Goal: Find contact information: Find contact information

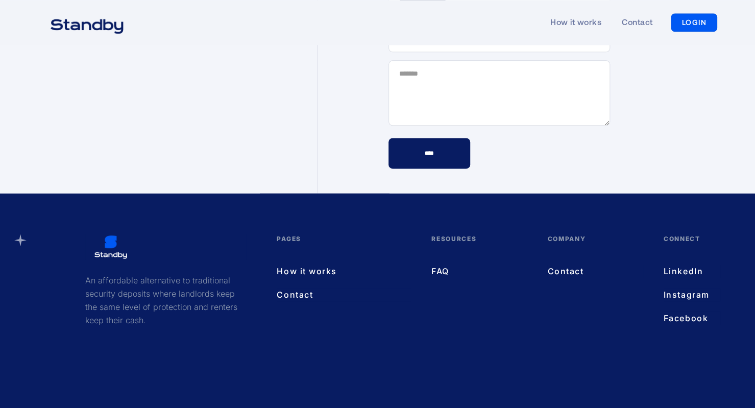
scroll to position [2989, 0]
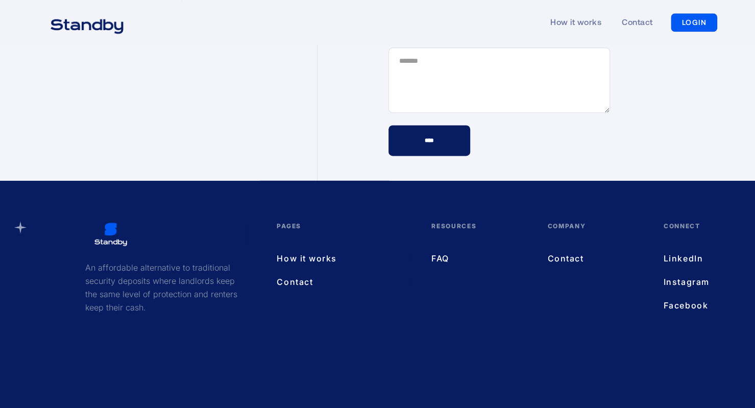
click at [441, 252] on link "FAQ" at bounding box center [478, 258] width 95 height 13
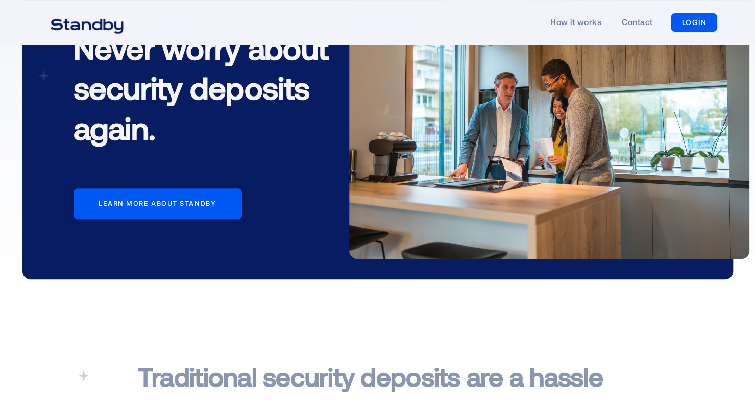
scroll to position [0, 0]
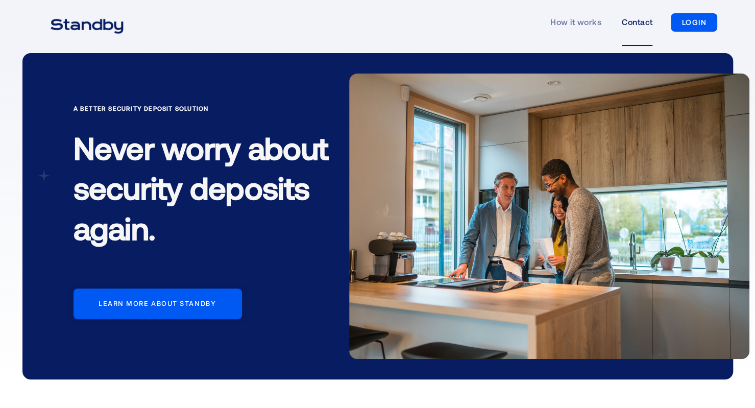
click at [637, 23] on link "Contact" at bounding box center [637, 22] width 31 height 47
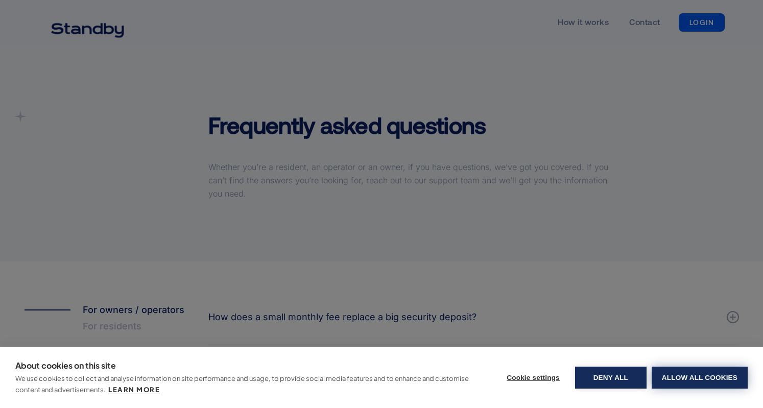
click at [680, 372] on button "Allow all cookies" at bounding box center [699, 377] width 96 height 22
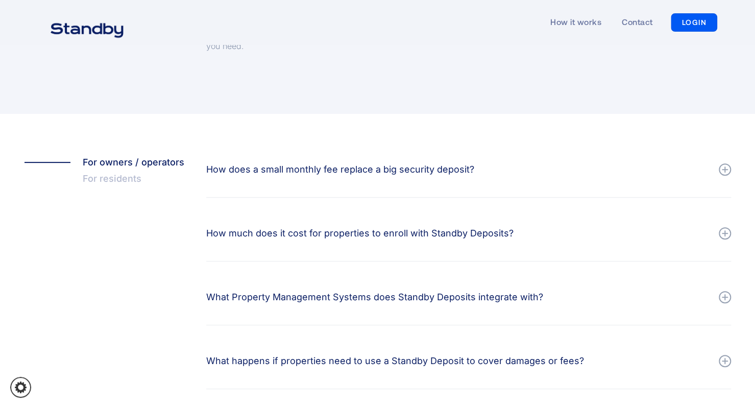
scroll to position [153, 0]
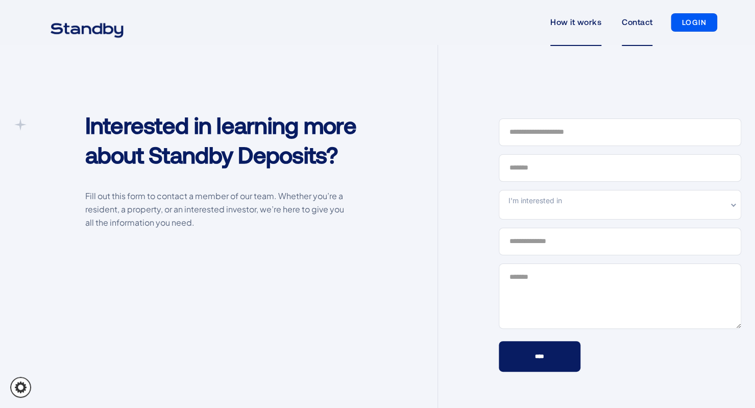
click at [560, 20] on link "How it works" at bounding box center [575, 22] width 51 height 47
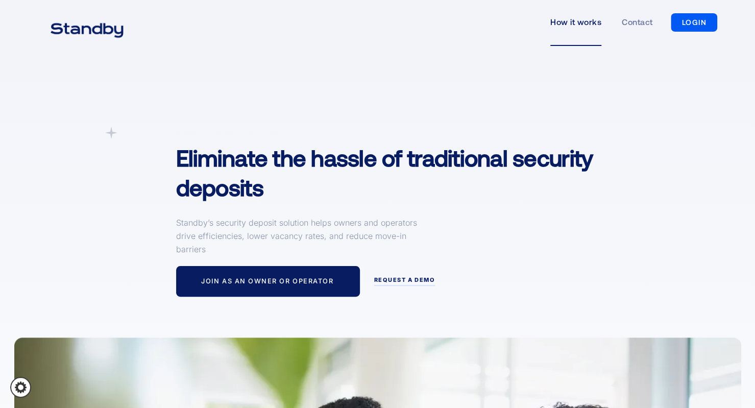
click at [533, 212] on div "A simpler Deposit Solution Eliminate the hassle of traditional security deposit…" at bounding box center [408, 212] width 484 height 170
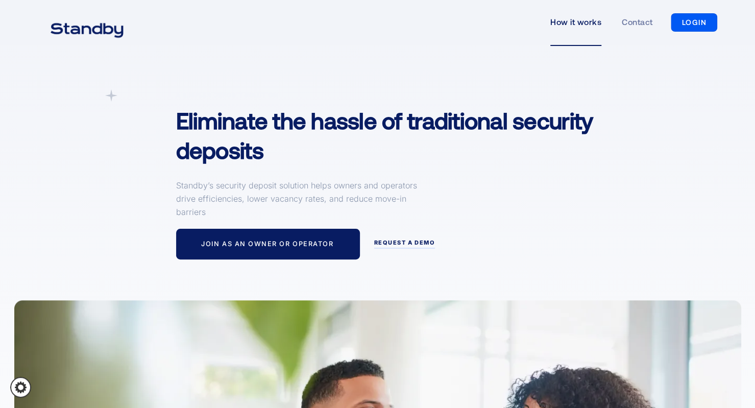
scroll to position [51, 0]
